Goal: Transaction & Acquisition: Subscribe to service/newsletter

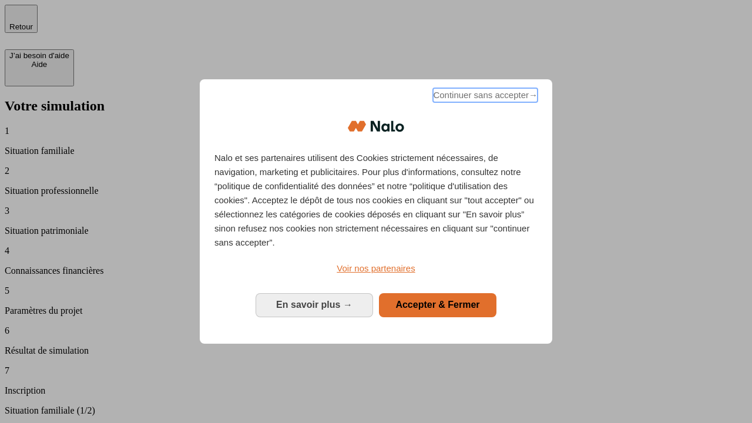
click at [484, 97] on span "Continuer sans accepter →" at bounding box center [485, 95] width 105 height 14
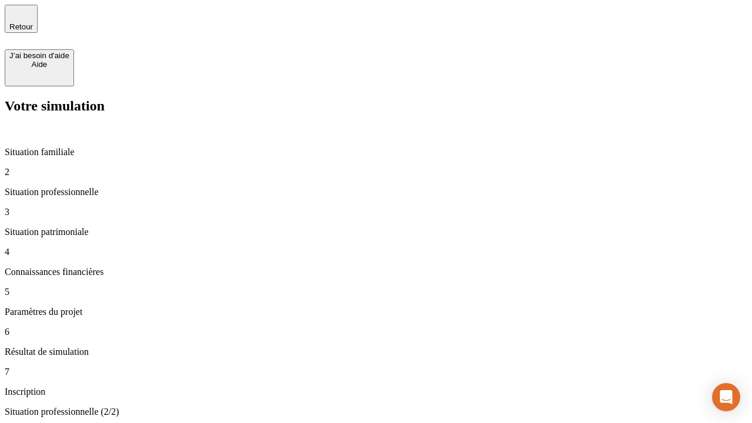
type input "30 000"
type input "40 000"
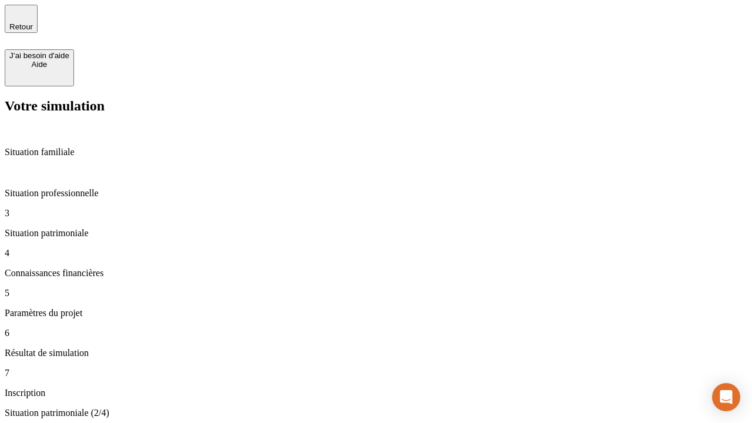
type input "1 100"
type input "20"
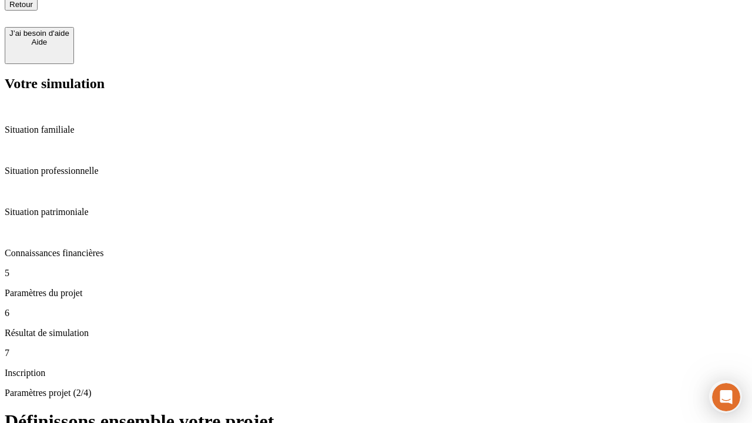
type input "40"
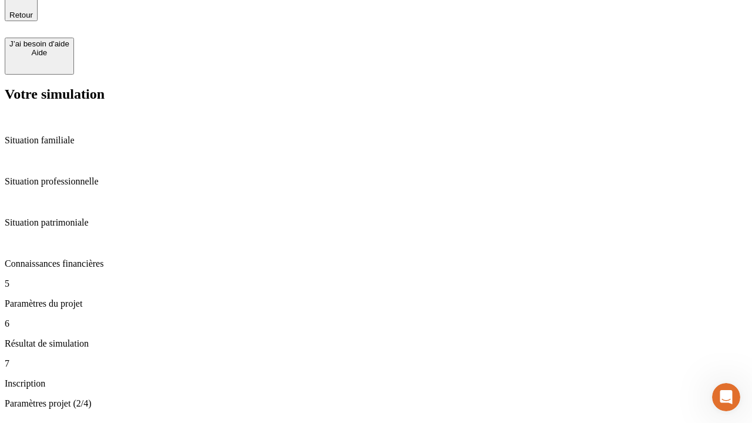
type input "50 000"
type input "640"
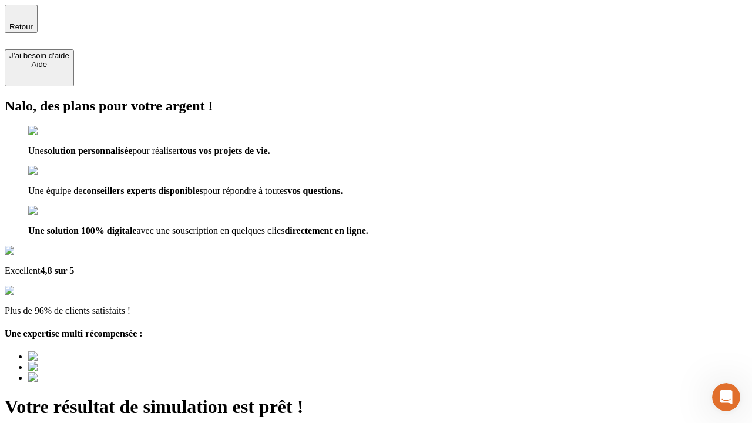
type input "[EMAIL_ADDRESS][DOMAIN_NAME]"
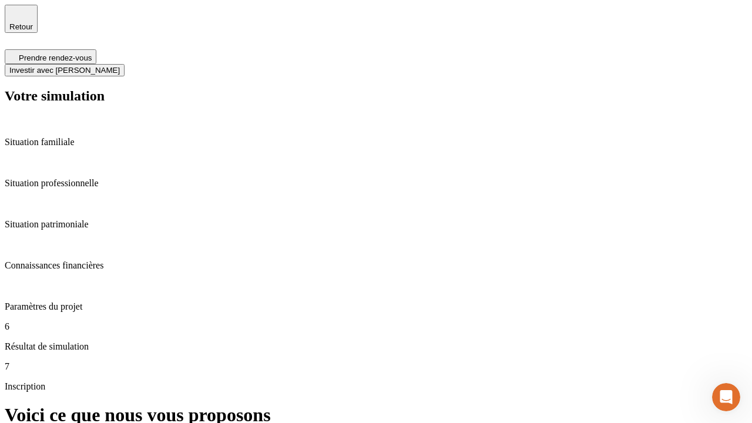
click at [120, 66] on span "Investir avec [PERSON_NAME]" at bounding box center [64, 70] width 110 height 9
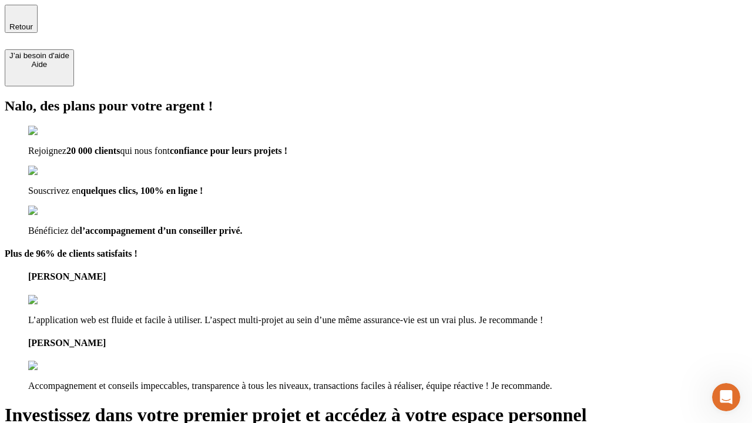
type input "abc"
